Goal: Entertainment & Leisure: Consume media (video, audio)

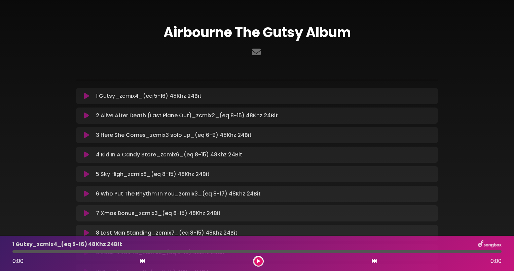
click at [87, 116] on icon at bounding box center [86, 115] width 5 height 7
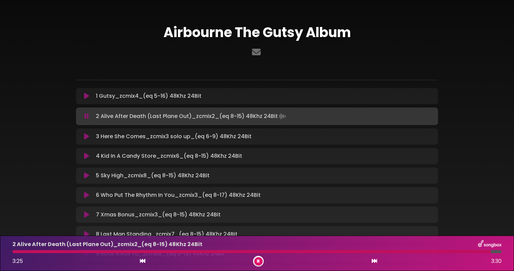
click at [90, 135] on button at bounding box center [86, 136] width 13 height 7
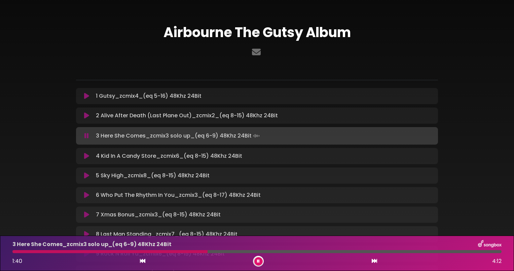
click at [230, 251] on div at bounding box center [256, 251] width 489 height 3
click at [269, 252] on div at bounding box center [256, 251] width 489 height 3
click at [300, 252] on div at bounding box center [256, 251] width 489 height 3
click at [323, 252] on div at bounding box center [256, 251] width 489 height 3
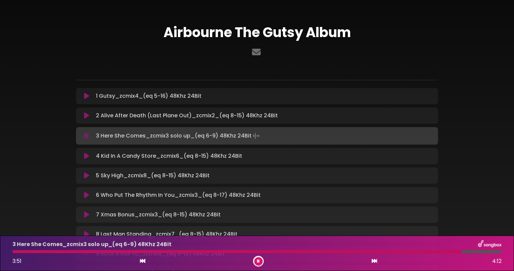
click at [87, 213] on icon at bounding box center [86, 214] width 5 height 7
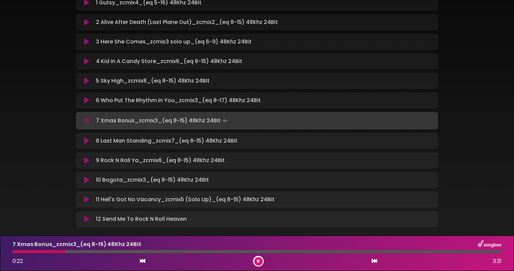
scroll to position [101, 0]
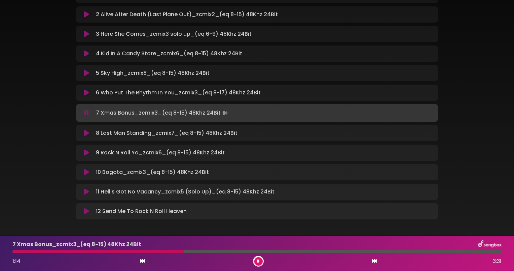
click at [87, 153] on icon at bounding box center [86, 152] width 5 height 7
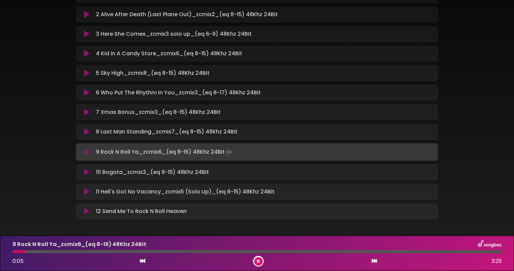
click at [40, 250] on div at bounding box center [256, 251] width 489 height 3
click at [60, 250] on div at bounding box center [256, 251] width 489 height 3
click at [107, 251] on div at bounding box center [256, 251] width 489 height 3
click at [140, 251] on div at bounding box center [256, 251] width 489 height 3
click at [166, 250] on div at bounding box center [256, 251] width 489 height 3
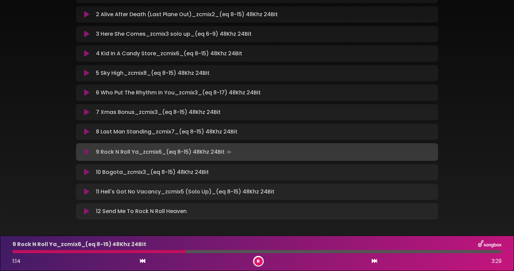
click at [110, 172] on p "10 Bogota_zcmix3_(eq 8-15) 48Khz 24Bit Loading Track..." at bounding box center [152, 172] width 113 height 8
drag, startPoint x: 110, startPoint y: 172, endPoint x: 87, endPoint y: 173, distance: 23.6
click at [87, 173] on icon at bounding box center [86, 172] width 5 height 7
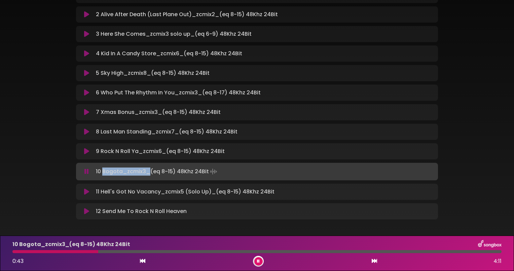
click at [86, 192] on icon at bounding box center [86, 191] width 5 height 7
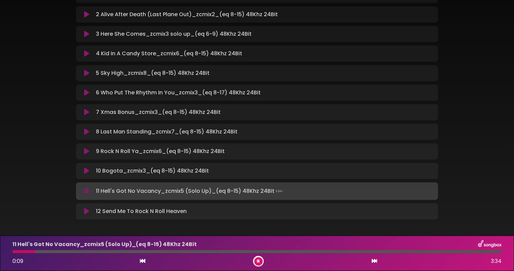
click at [57, 251] on div at bounding box center [256, 251] width 489 height 3
click at [86, 212] on icon at bounding box center [86, 211] width 5 height 7
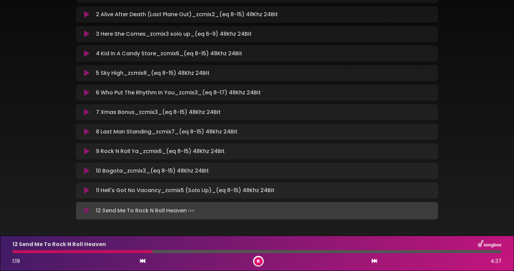
click at [88, 92] on icon at bounding box center [86, 92] width 5 height 7
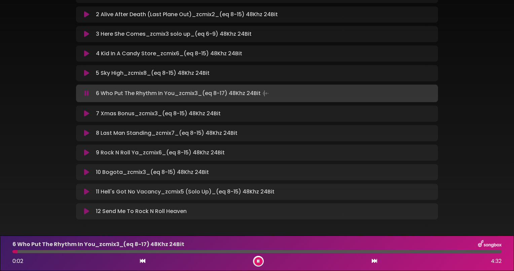
click at [42, 250] on div at bounding box center [256, 251] width 489 height 3
click at [63, 250] on div at bounding box center [256, 251] width 489 height 3
click at [82, 249] on div "6 Who Put The Rhythm In You_zcmix3_(eq 8-17) 48Khz 24Bit 0:31 4:32" at bounding box center [256, 253] width 497 height 27
click at [90, 251] on div at bounding box center [256, 251] width 489 height 3
click at [104, 252] on div at bounding box center [256, 251] width 489 height 3
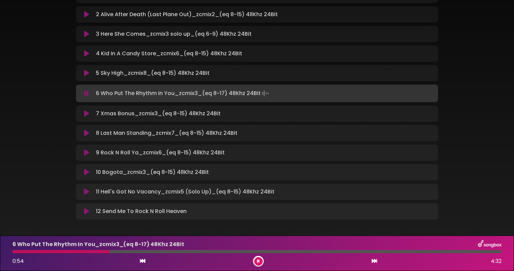
click at [127, 250] on div at bounding box center [256, 251] width 489 height 3
click at [144, 251] on div at bounding box center [256, 251] width 489 height 3
click at [89, 72] on icon at bounding box center [86, 73] width 5 height 7
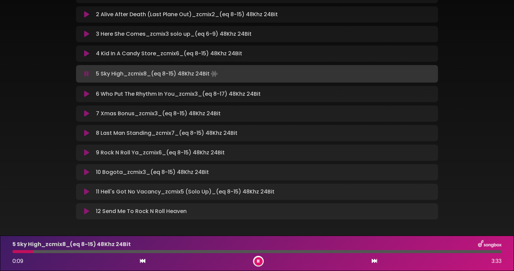
click at [58, 250] on div at bounding box center [256, 251] width 489 height 3
click at [85, 251] on div at bounding box center [256, 251] width 489 height 3
click at [100, 251] on div at bounding box center [256, 251] width 489 height 3
click at [111, 251] on div at bounding box center [256, 251] width 489 height 3
click at [86, 52] on icon at bounding box center [86, 53] width 5 height 7
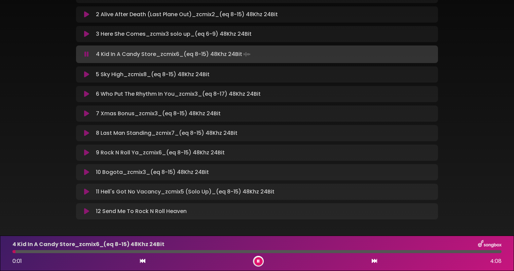
click at [30, 250] on div at bounding box center [256, 251] width 489 height 3
click at [47, 251] on div at bounding box center [256, 251] width 489 height 3
click at [67, 250] on div at bounding box center [256, 251] width 489 height 3
click at [87, 15] on icon at bounding box center [86, 14] width 5 height 7
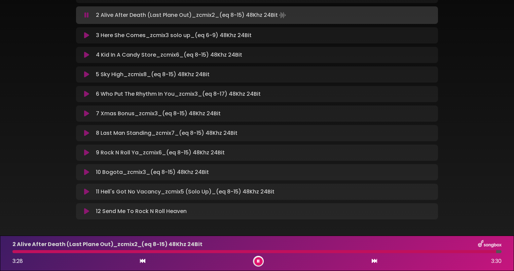
click at [258, 260] on icon at bounding box center [258, 261] width 3 height 4
